Goal: Task Accomplishment & Management: Manage account settings

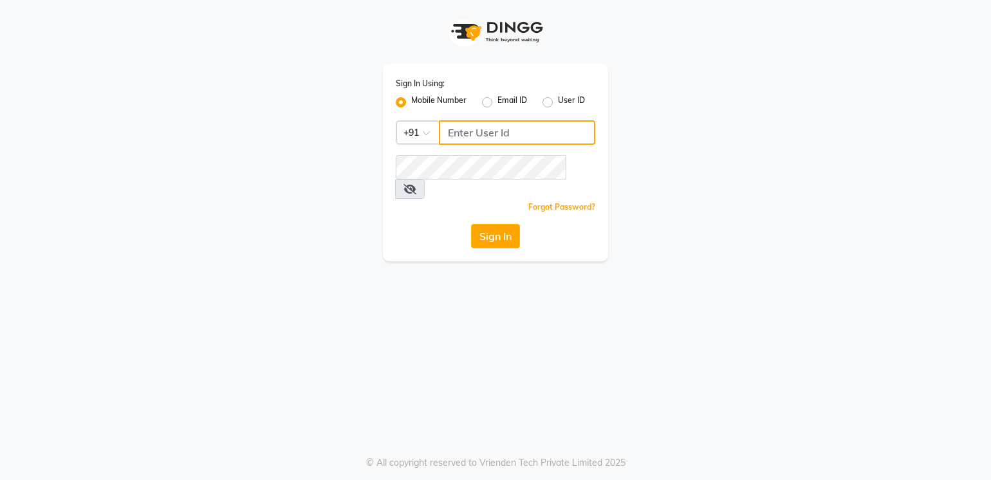
click at [453, 140] on input "Username" at bounding box center [517, 132] width 156 height 24
type input "8"
type input "7433993366"
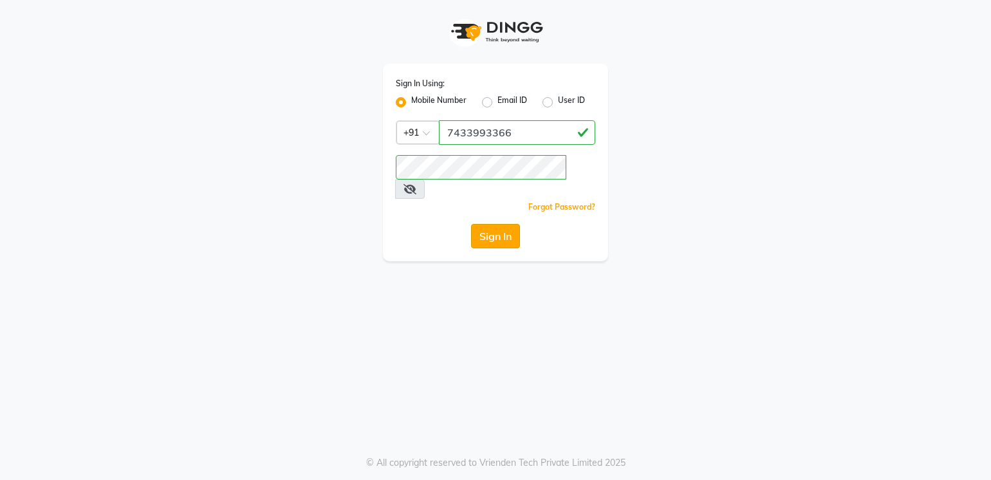
click at [501, 224] on button "Sign In" at bounding box center [495, 236] width 49 height 24
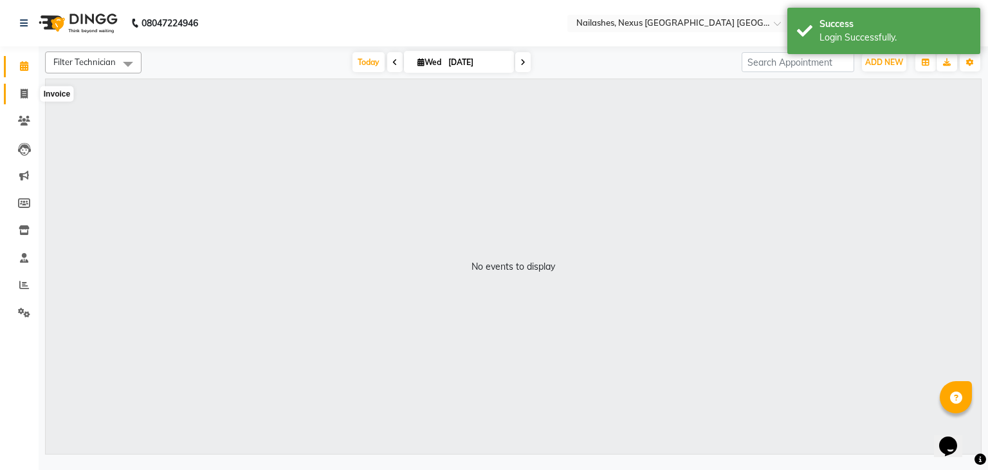
click at [28, 97] on span at bounding box center [24, 94] width 23 height 15
select select "4606"
select select "service"
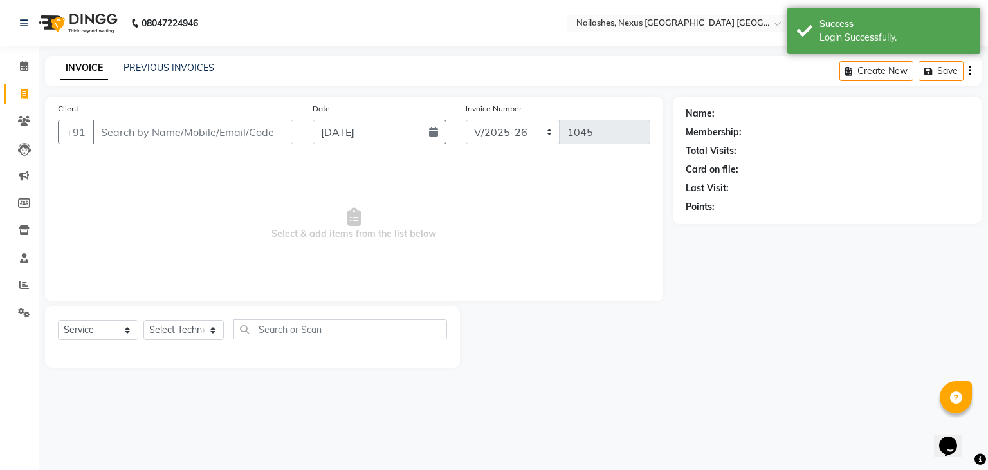
click at [151, 140] on input "Client" at bounding box center [193, 132] width 201 height 24
type input "9"
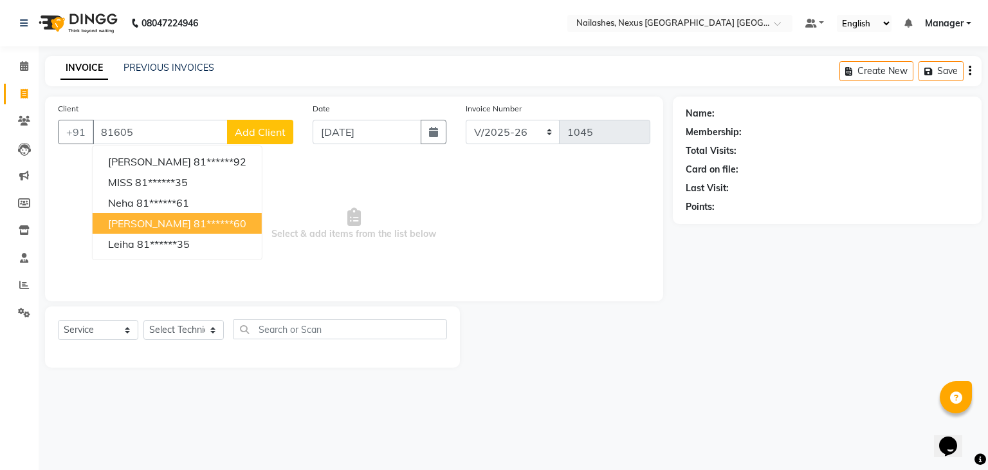
click at [194, 223] on ngb-highlight "81******60" at bounding box center [220, 223] width 53 height 13
type input "81******60"
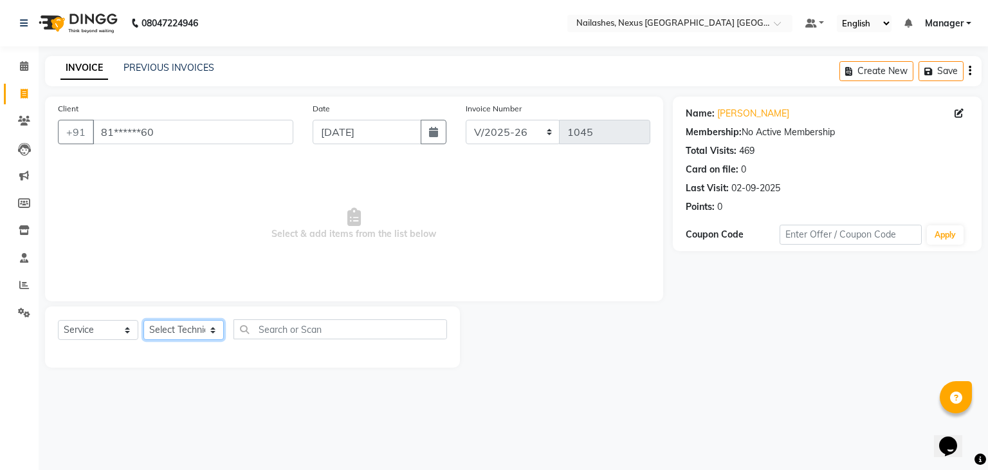
click at [186, 328] on select "Select Technician Aboto babita [PERSON_NAME] Manager Rakhi [PERSON_NAME] [PERSO…" at bounding box center [184, 330] width 80 height 20
select select "26682"
click at [144, 320] on select "Select Technician Aboto babita [PERSON_NAME] Manager Rakhi [PERSON_NAME] [PERSO…" at bounding box center [184, 330] width 80 height 20
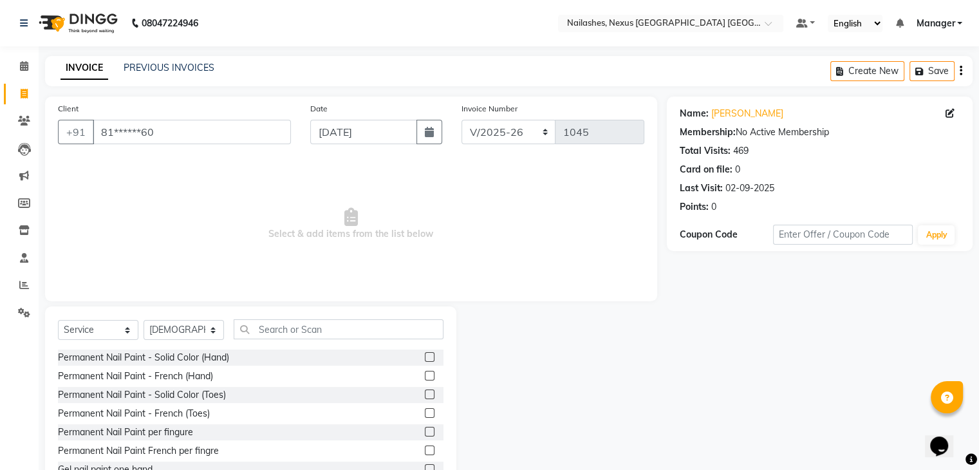
click at [396, 315] on div "Select Service Product Membership Package Voucher Prepaid Gift Card Select Tech…" at bounding box center [250, 401] width 411 height 190
click at [381, 325] on input "text" at bounding box center [339, 329] width 210 height 20
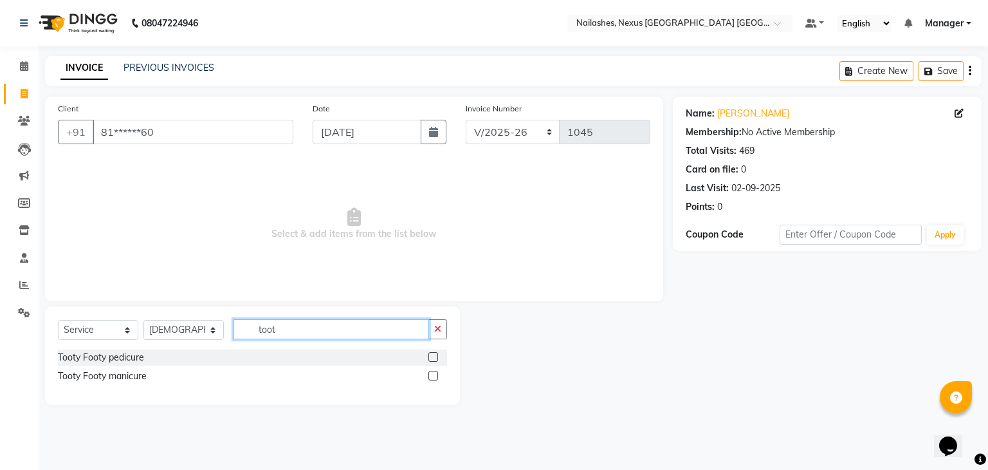
type input "toot"
click at [434, 374] on label at bounding box center [434, 376] width 10 height 10
click at [434, 374] on input "checkbox" at bounding box center [433, 376] width 8 height 8
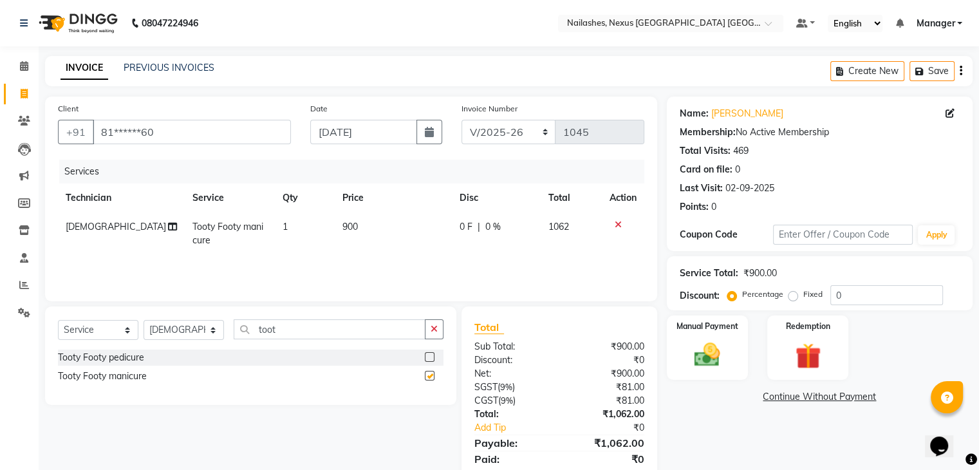
checkbox input "false"
click at [190, 329] on select "Select Technician Aboto babita [PERSON_NAME] Manager Rakhi [PERSON_NAME] [PERSO…" at bounding box center [184, 330] width 80 height 20
select select "26683"
click at [144, 320] on select "Select Technician Aboto babita [PERSON_NAME] Manager Rakhi [PERSON_NAME] [PERSO…" at bounding box center [184, 330] width 80 height 20
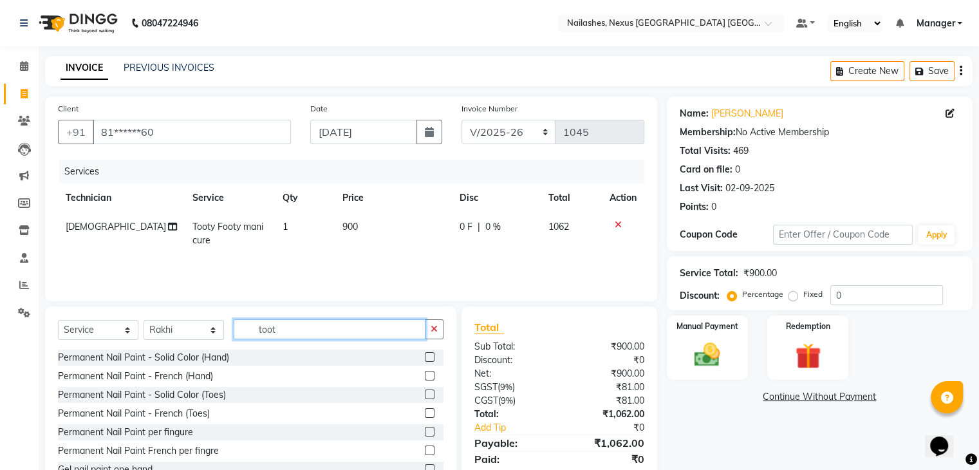
click at [306, 329] on input "toot" at bounding box center [330, 329] width 192 height 20
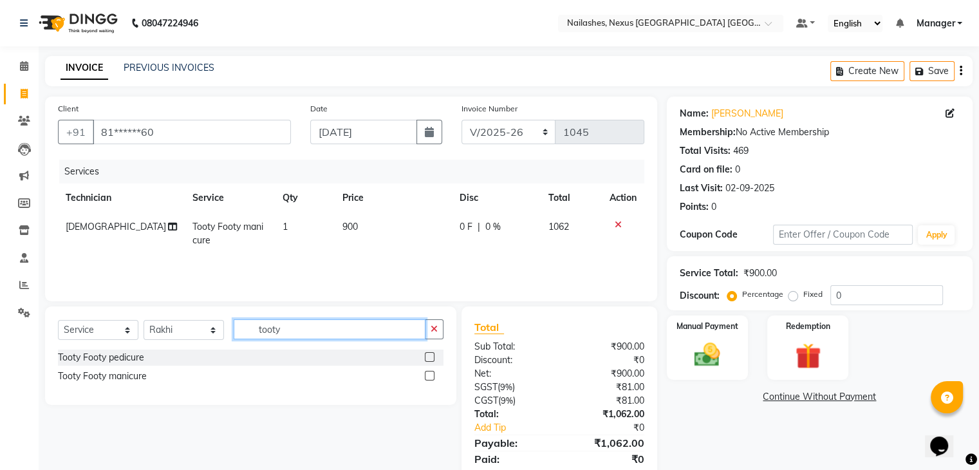
type input "tooty"
click at [429, 375] on label at bounding box center [430, 376] width 10 height 10
click at [429, 375] on input "checkbox" at bounding box center [429, 376] width 8 height 8
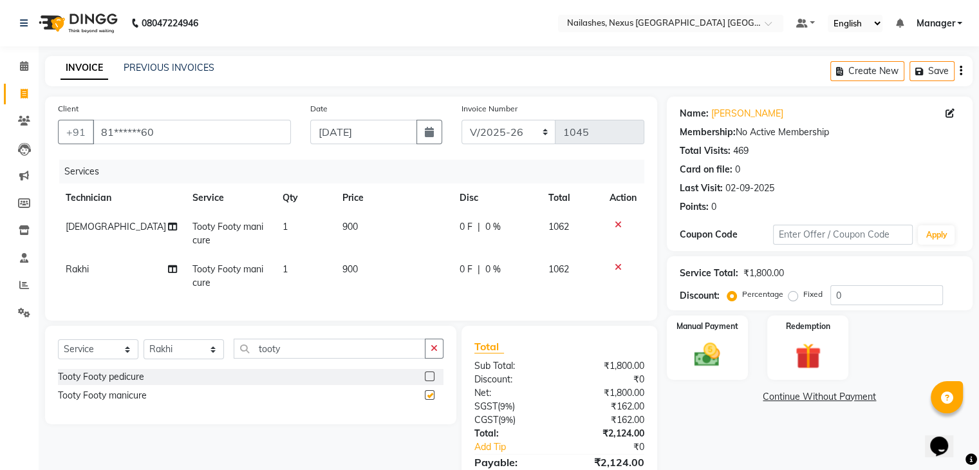
checkbox input "false"
click at [429, 381] on label at bounding box center [430, 376] width 10 height 10
click at [429, 381] on input "checkbox" at bounding box center [429, 377] width 8 height 8
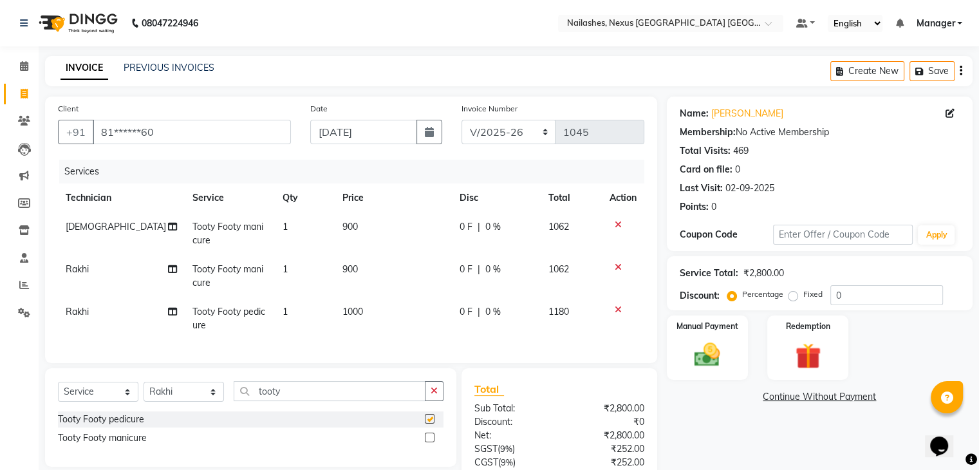
checkbox input "false"
click at [616, 266] on icon at bounding box center [618, 267] width 7 height 9
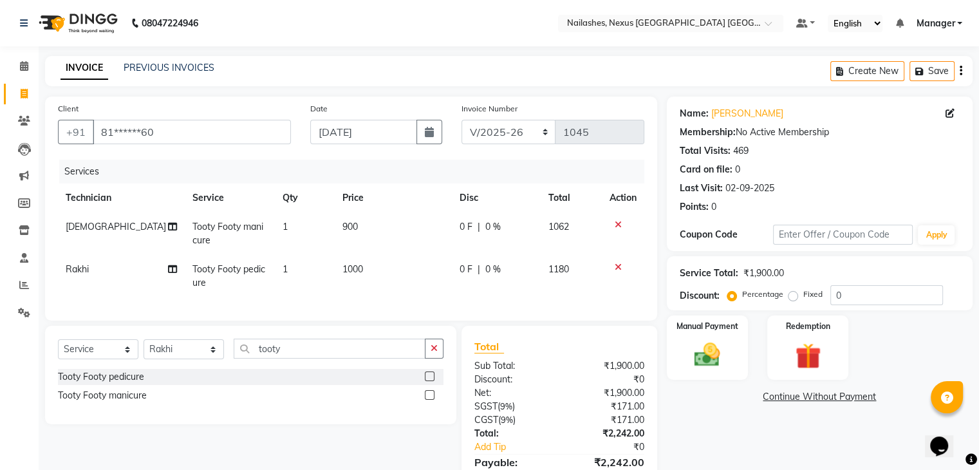
scroll to position [75, 0]
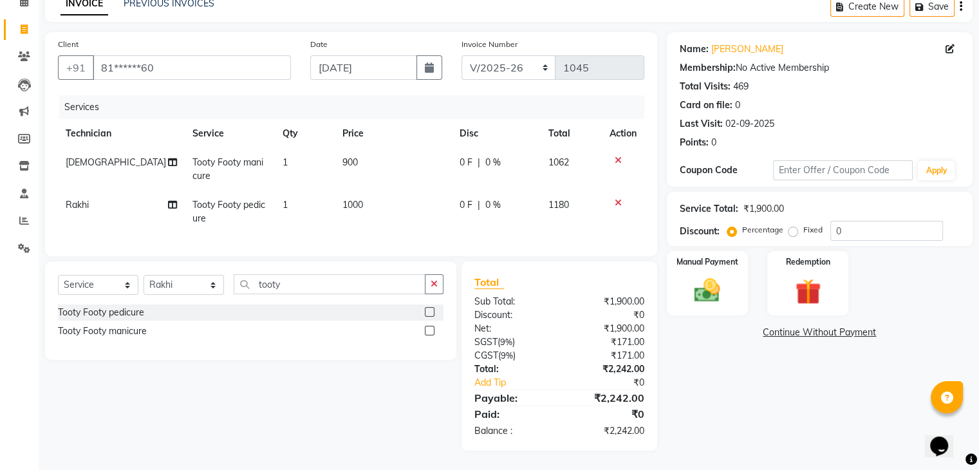
click at [355, 205] on td "1000" at bounding box center [393, 211] width 116 height 42
select select "26683"
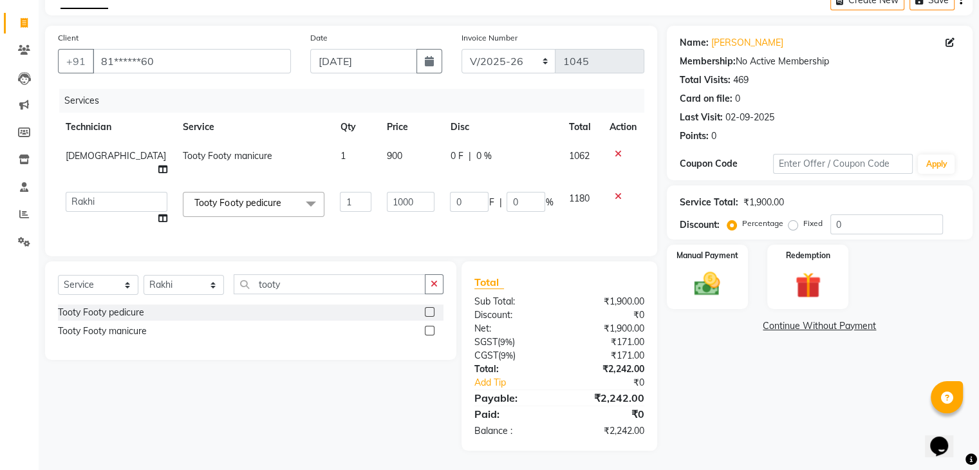
scroll to position [68, 0]
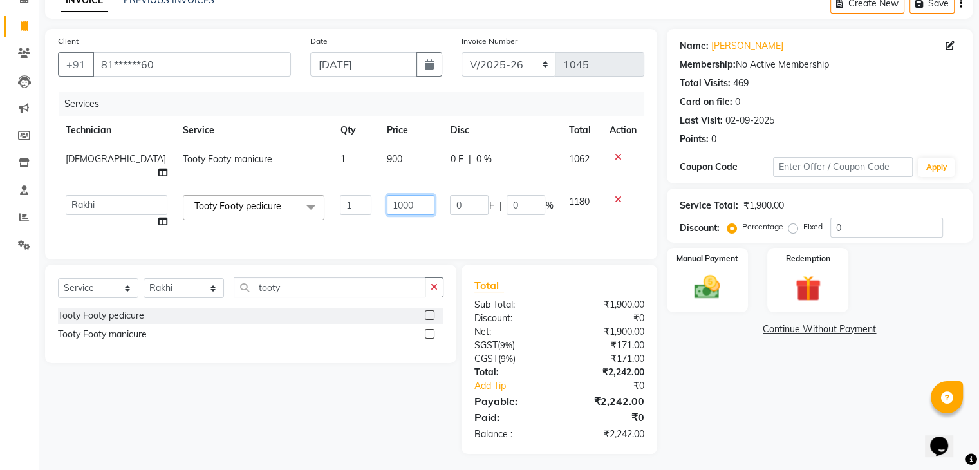
click at [387, 195] on input "1000" at bounding box center [411, 205] width 48 height 20
type input "1100"
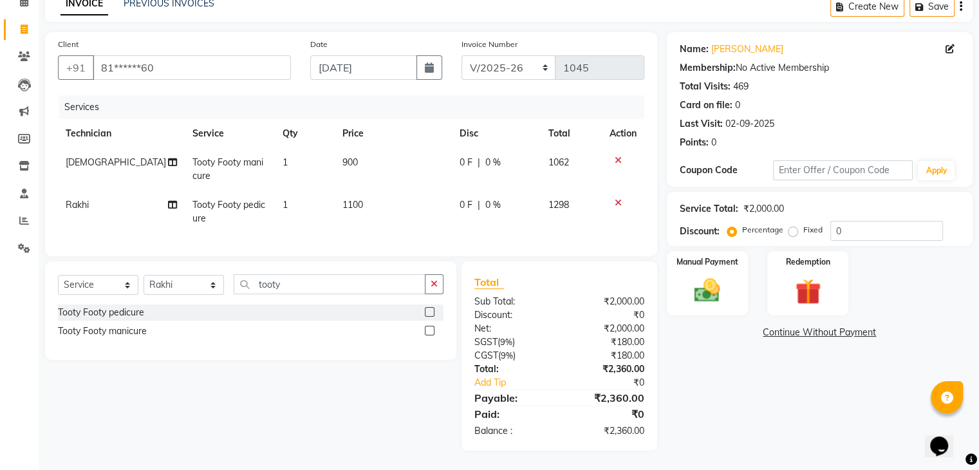
click at [367, 156] on td "900" at bounding box center [393, 169] width 116 height 42
select select "26682"
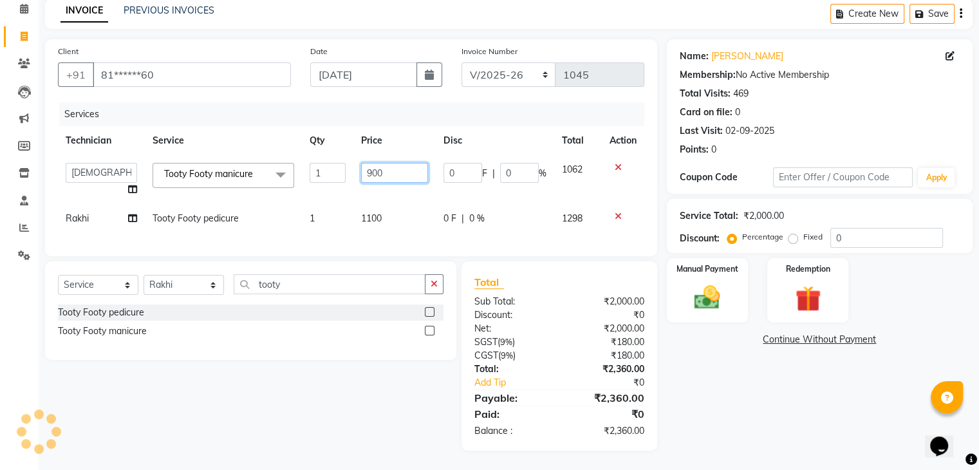
click at [367, 163] on input "900" at bounding box center [394, 173] width 67 height 20
click at [372, 163] on input "900" at bounding box center [394, 173] width 67 height 20
type input "1000"
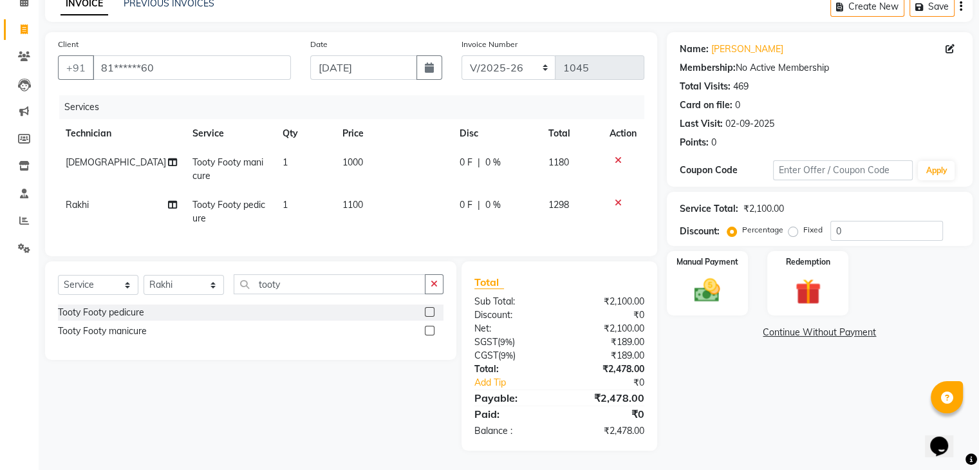
click at [398, 204] on td "1100" at bounding box center [393, 211] width 116 height 42
select select "26683"
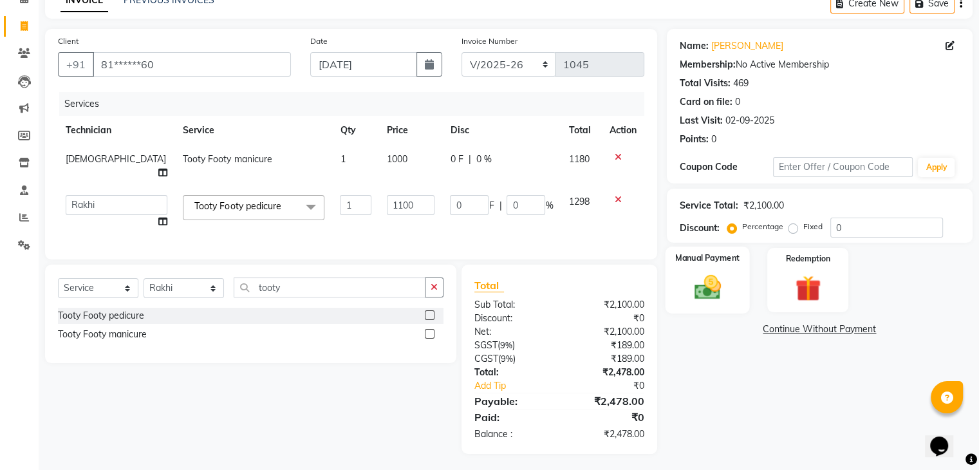
click at [716, 281] on img at bounding box center [706, 287] width 43 height 31
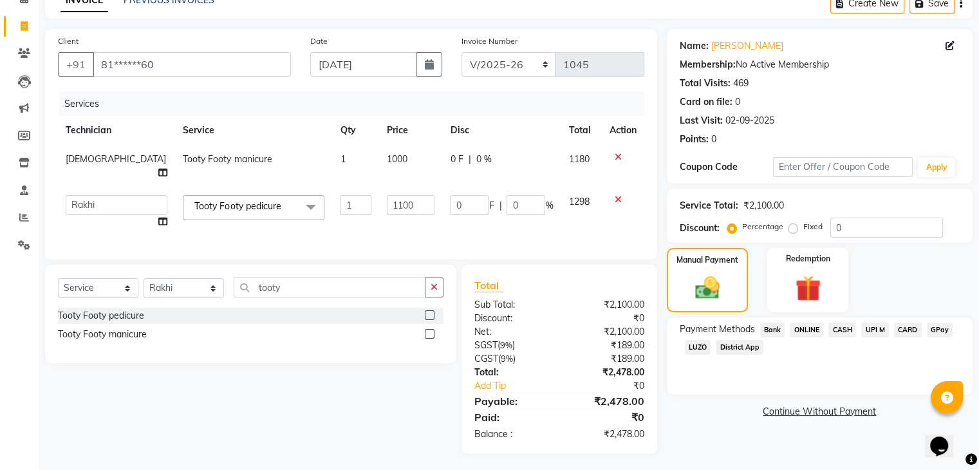
click at [840, 329] on span "CASH" at bounding box center [842, 329] width 28 height 15
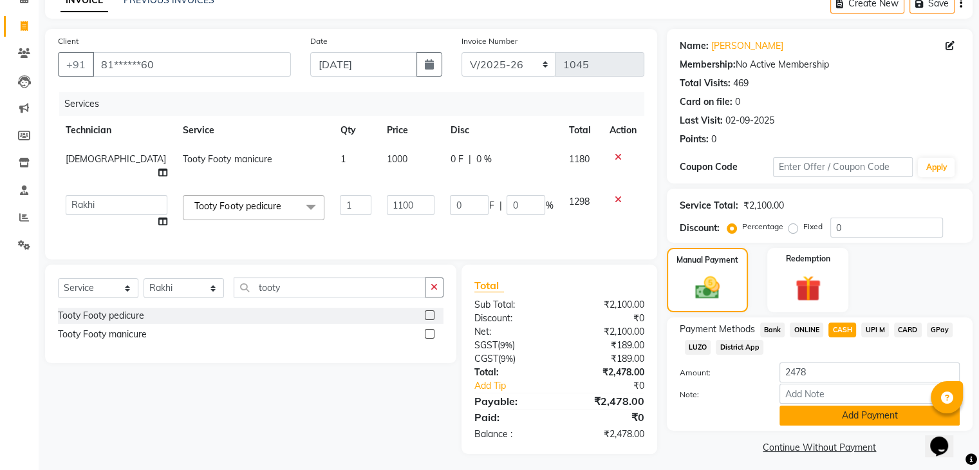
click at [824, 418] on button "Add Payment" at bounding box center [869, 415] width 180 height 20
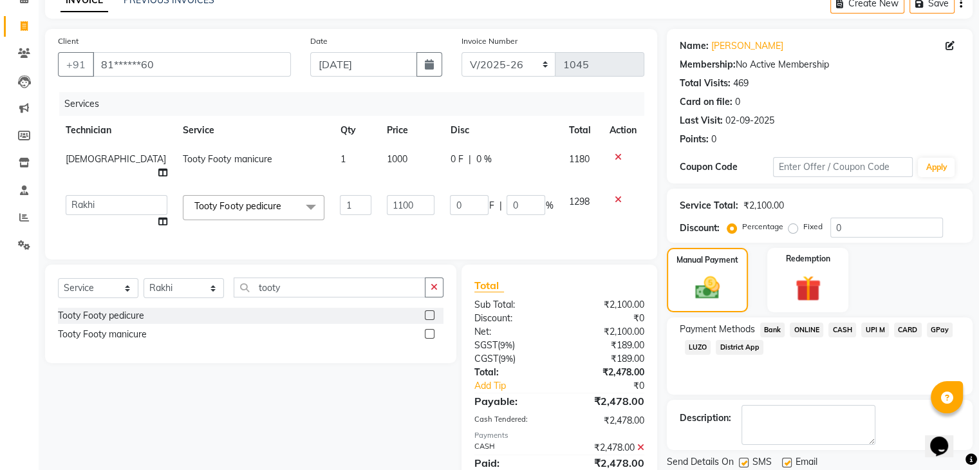
scroll to position [113, 0]
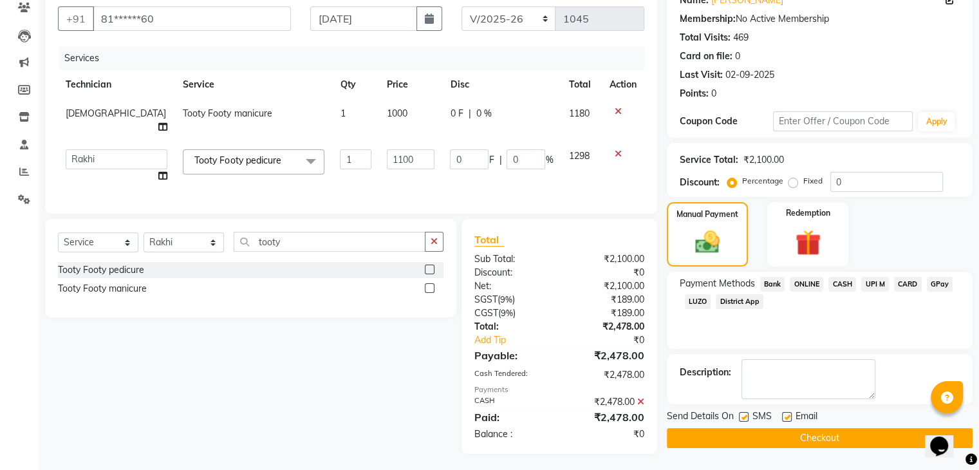
click at [821, 439] on button "Checkout" at bounding box center [820, 438] width 306 height 20
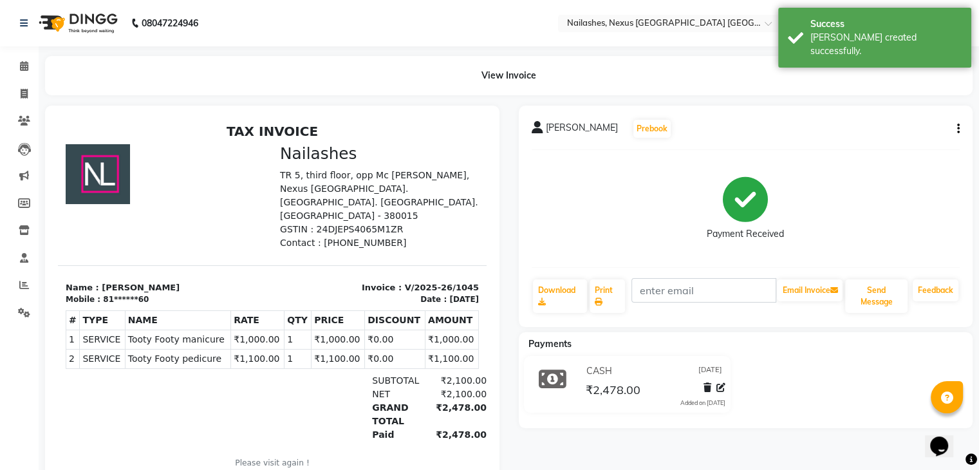
scroll to position [42, 0]
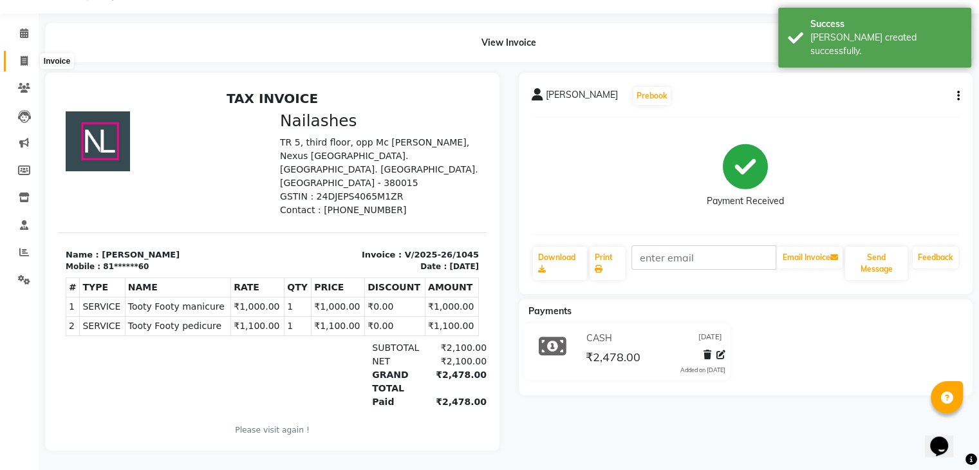
click at [15, 54] on span at bounding box center [24, 61] width 23 height 15
select select "4606"
select select "service"
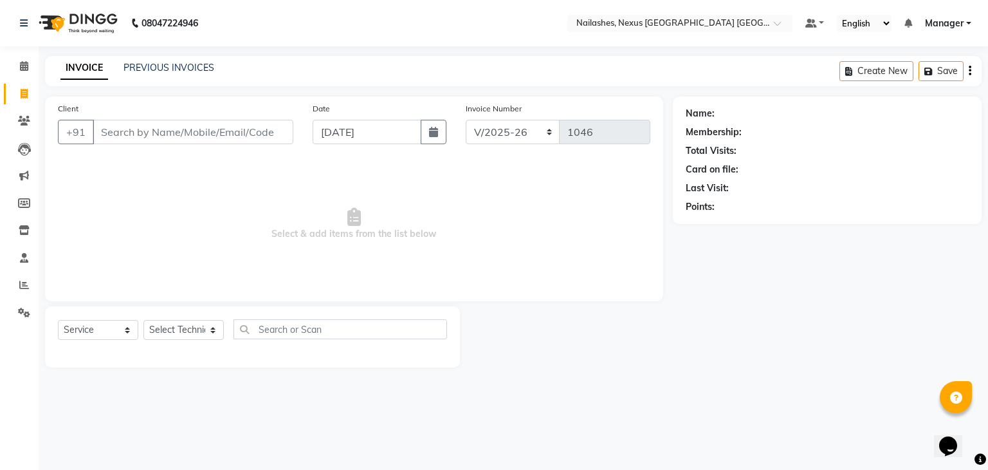
click at [154, 123] on input "Client" at bounding box center [193, 132] width 201 height 24
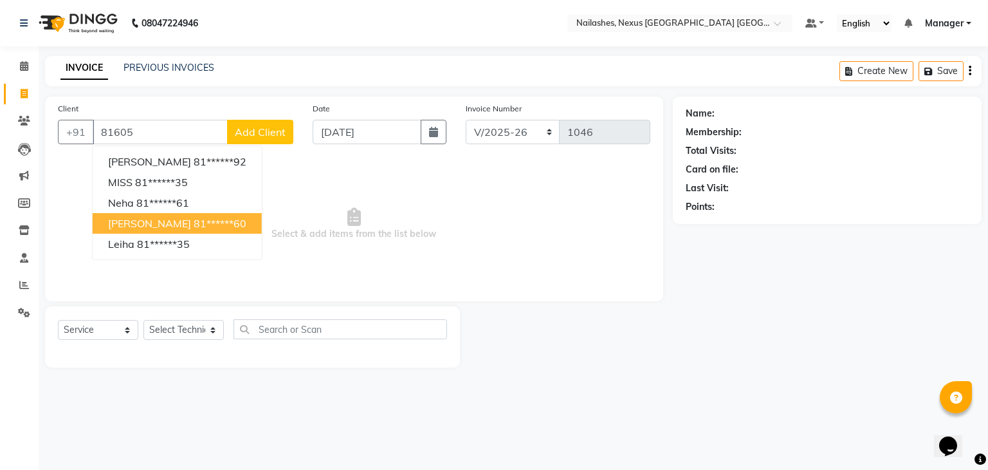
click at [149, 216] on button "[PERSON_NAME] 81******60" at bounding box center [177, 223] width 169 height 21
type input "81******60"
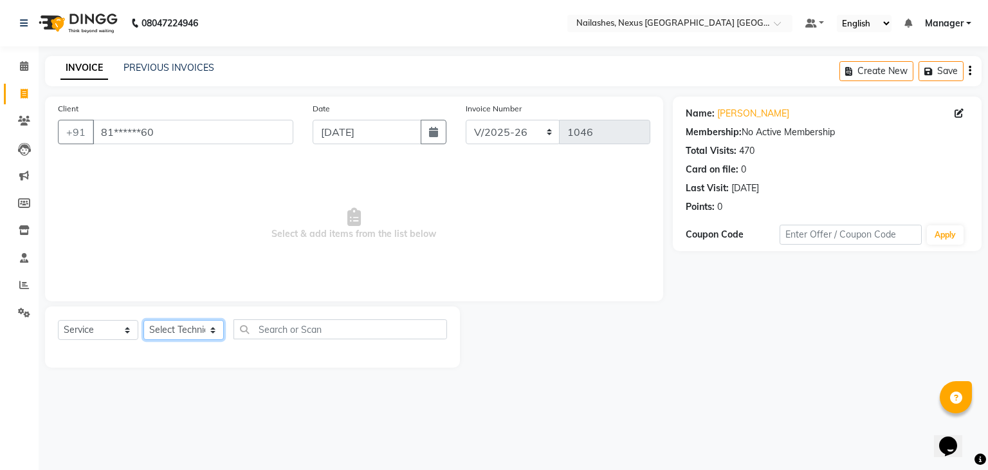
click at [171, 328] on select "Select Technician Aboto babita [PERSON_NAME] Manager Rakhi [PERSON_NAME] [PERSO…" at bounding box center [184, 330] width 80 height 20
select select "26682"
click at [144, 320] on select "Select Technician Aboto babita [PERSON_NAME] Manager Rakhi [PERSON_NAME] [PERSO…" at bounding box center [184, 330] width 80 height 20
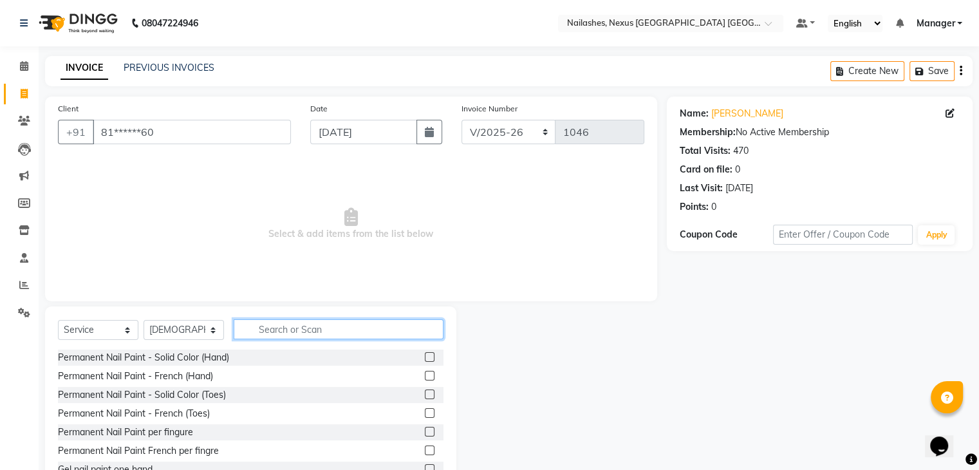
click at [275, 336] on input "text" at bounding box center [339, 329] width 210 height 20
type input "per"
click at [425, 356] on label at bounding box center [430, 357] width 10 height 10
click at [425, 356] on input "checkbox" at bounding box center [429, 357] width 8 height 8
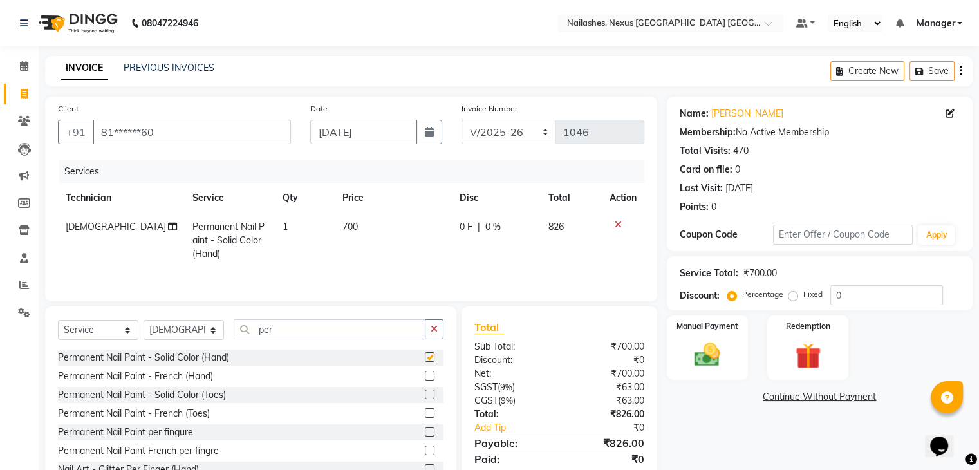
checkbox input "false"
click at [343, 333] on input "per" at bounding box center [330, 329] width 192 height 20
type input "p"
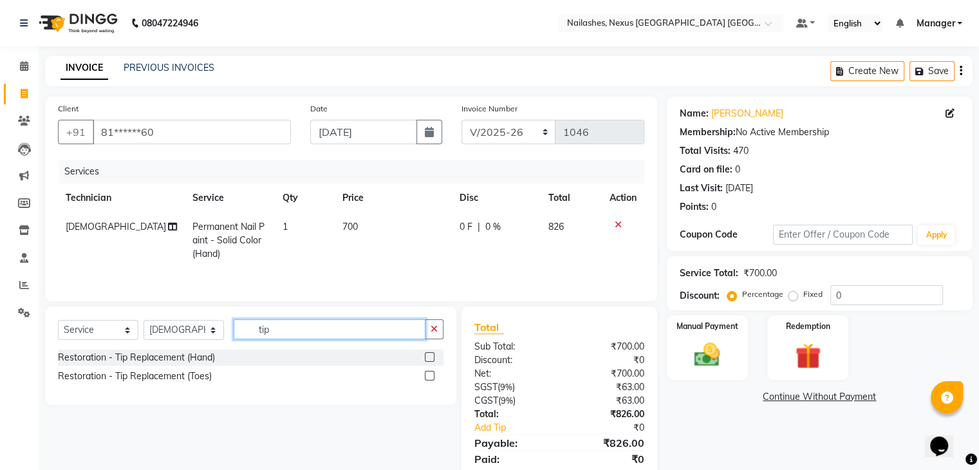
type input "tip"
click at [432, 357] on label at bounding box center [430, 357] width 10 height 10
click at [432, 357] on input "checkbox" at bounding box center [429, 357] width 8 height 8
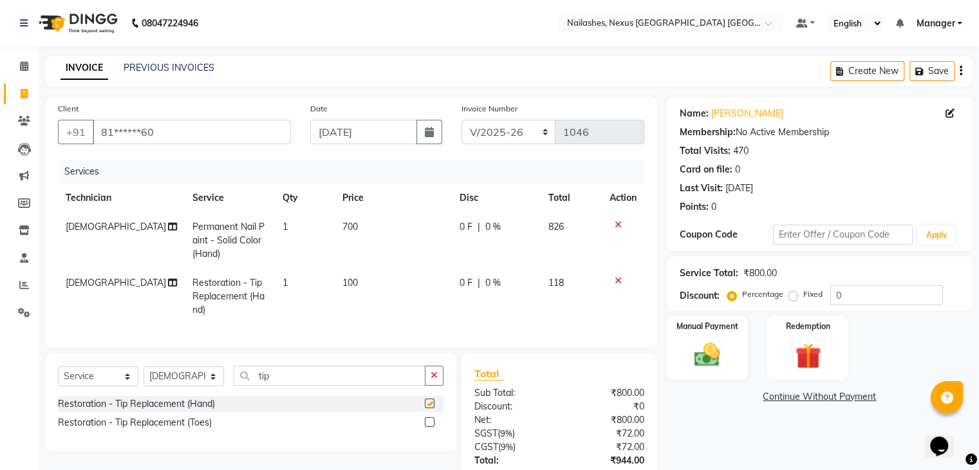
checkbox input "false"
click at [342, 378] on input "tip" at bounding box center [330, 376] width 192 height 20
type input "t"
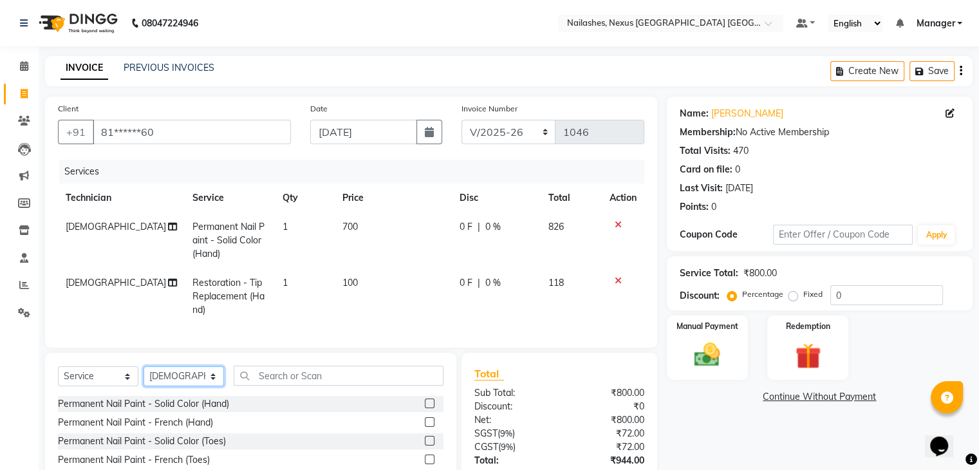
click at [163, 386] on select "Select Technician Aboto babita [PERSON_NAME] Manager Rakhi [PERSON_NAME] [PERSO…" at bounding box center [184, 376] width 80 height 20
select select "77657"
click at [144, 377] on select "Select Technician Aboto babita [PERSON_NAME] Manager Rakhi [PERSON_NAME] [PERSO…" at bounding box center [184, 376] width 80 height 20
click at [275, 379] on input "text" at bounding box center [339, 376] width 210 height 20
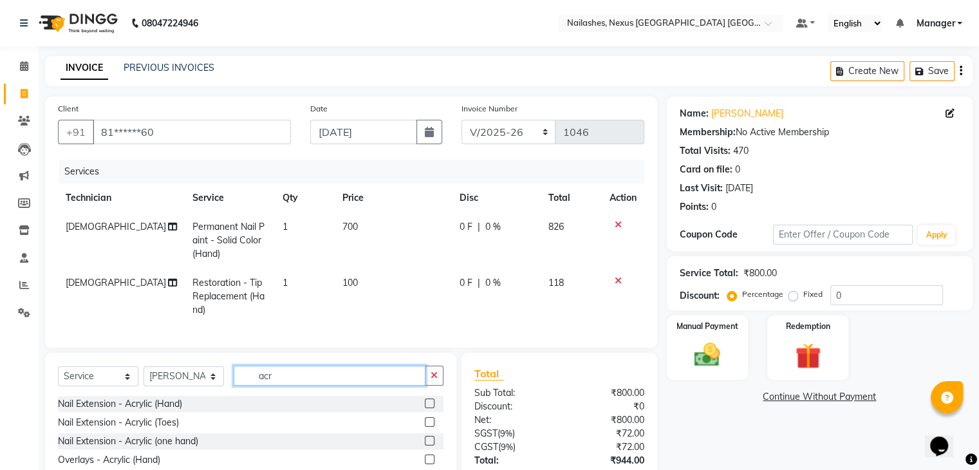
type input "acr"
click at [429, 408] on label at bounding box center [430, 403] width 10 height 10
click at [429, 408] on input "checkbox" at bounding box center [429, 404] width 8 height 8
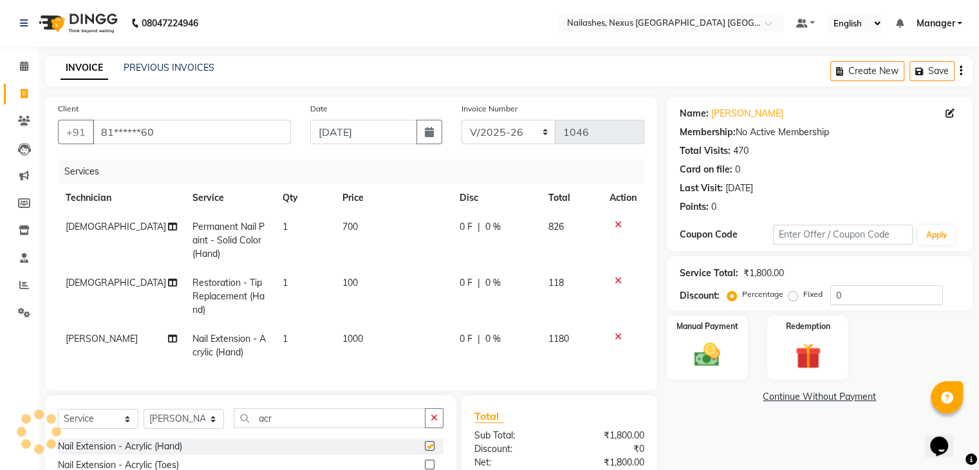
checkbox input "false"
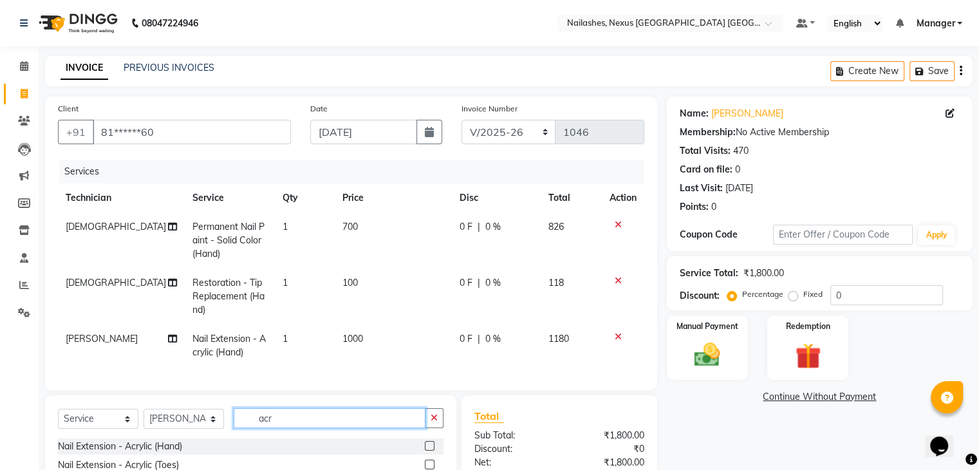
click at [331, 428] on input "acr" at bounding box center [330, 418] width 192 height 20
type input "a"
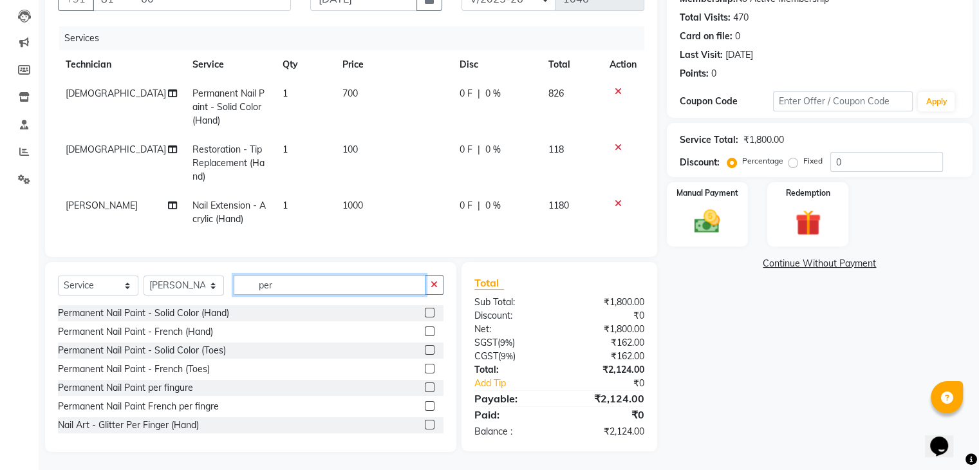
scroll to position [133, 0]
type input "per"
click at [425, 318] on label at bounding box center [430, 313] width 10 height 10
click at [425, 318] on input "checkbox" at bounding box center [429, 314] width 8 height 8
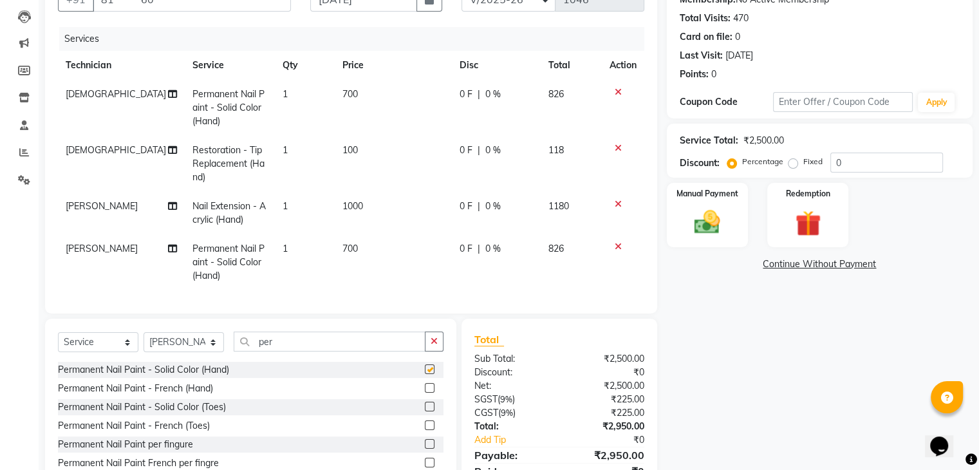
checkbox input "false"
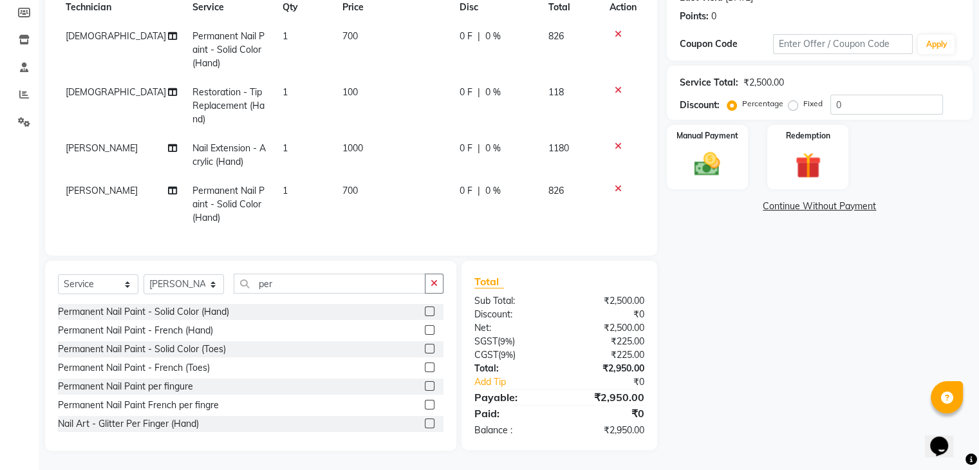
scroll to position [0, 0]
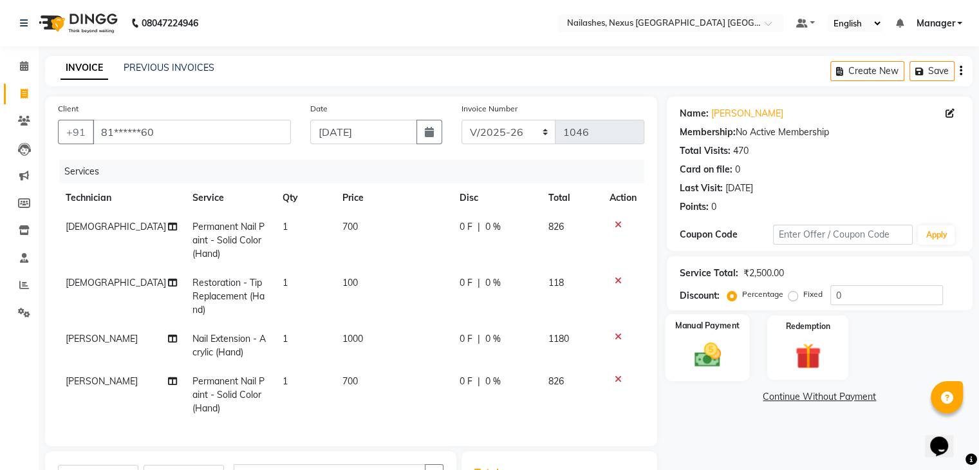
click at [703, 340] on img at bounding box center [706, 355] width 43 height 31
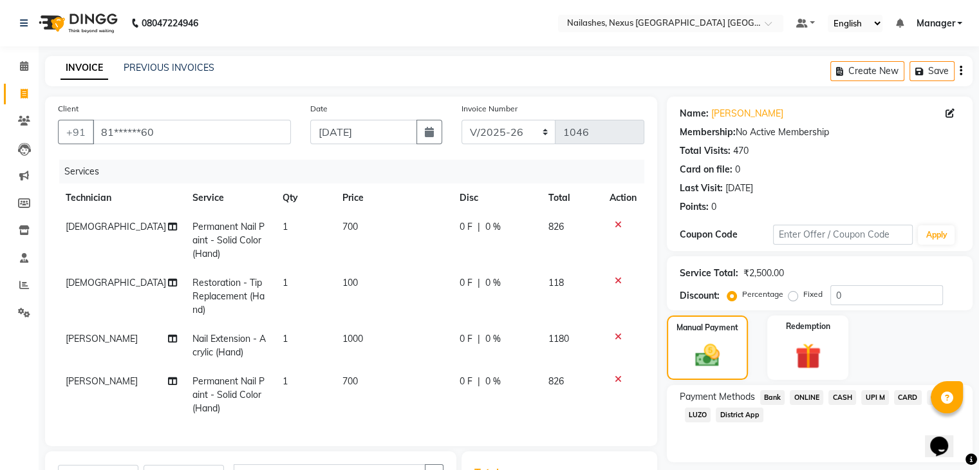
click at [844, 394] on span "CASH" at bounding box center [842, 397] width 28 height 15
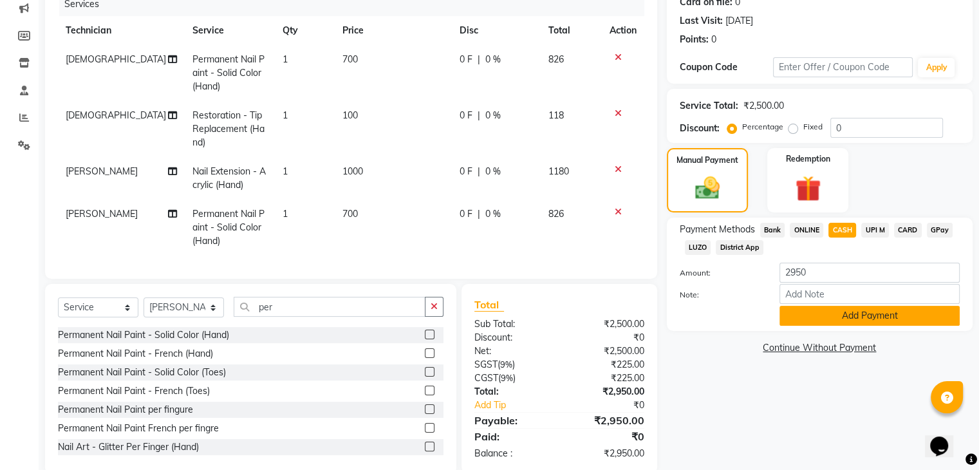
scroll to position [201, 0]
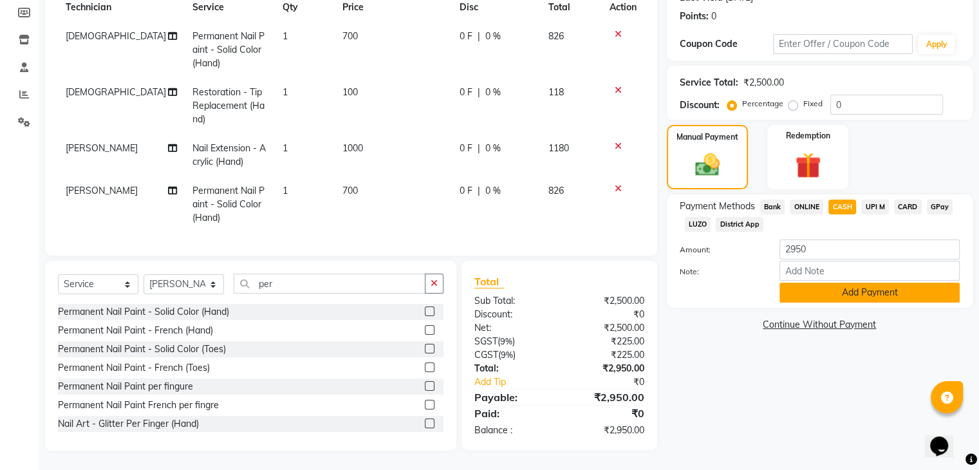
click at [829, 289] on button "Add Payment" at bounding box center [869, 292] width 180 height 20
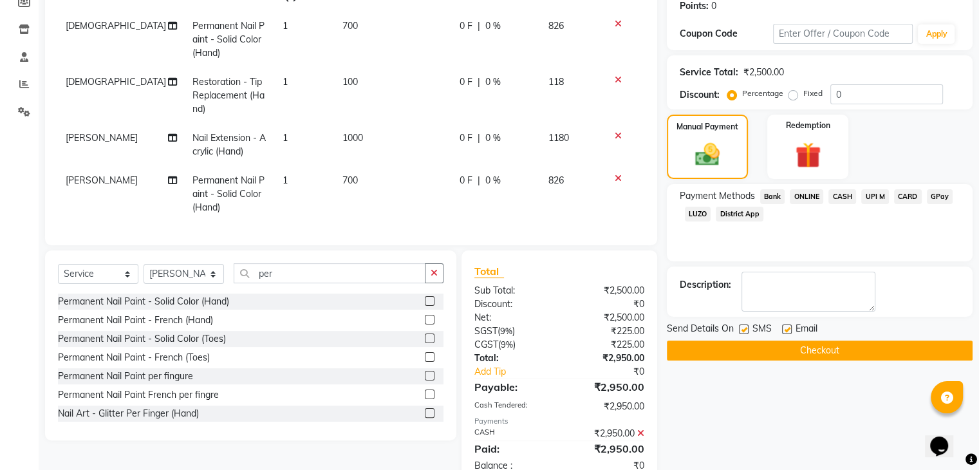
click at [760, 349] on button "Checkout" at bounding box center [820, 350] width 306 height 20
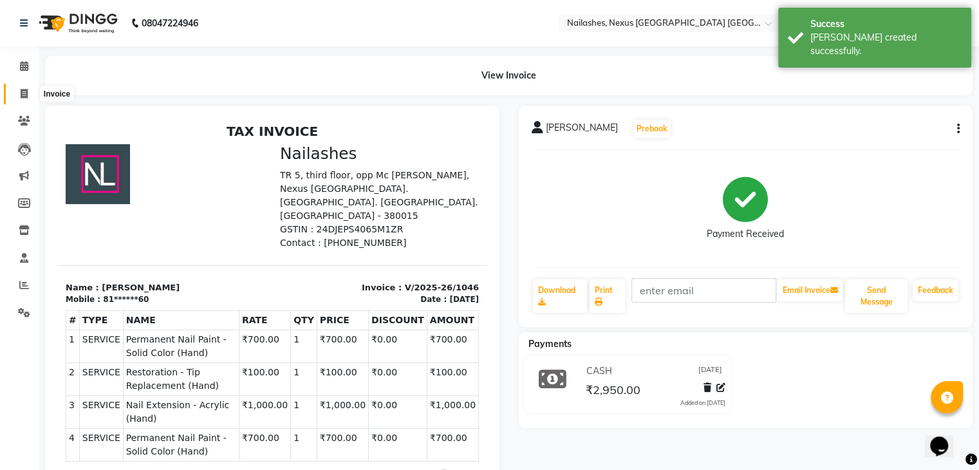
click at [25, 87] on span at bounding box center [24, 94] width 23 height 15
select select "service"
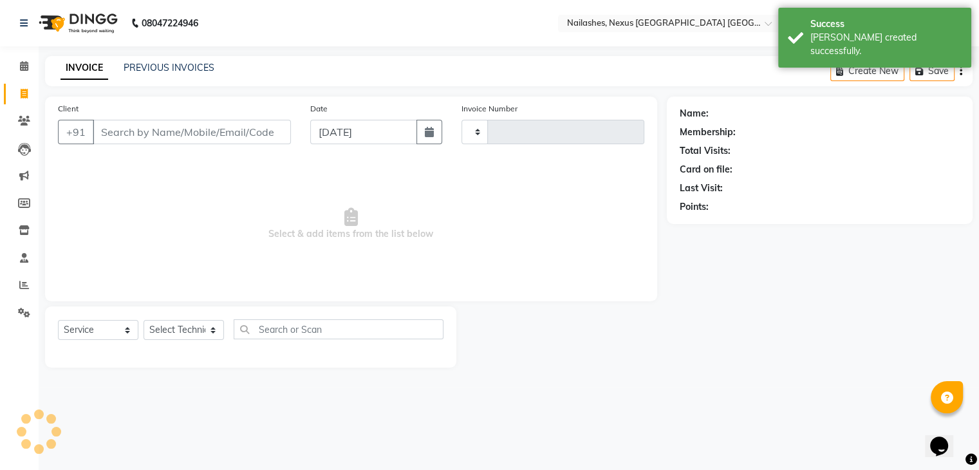
type input "1047"
select select "4606"
click at [179, 66] on link "PREVIOUS INVOICES" at bounding box center [169, 68] width 91 height 12
